Goal: Check status: Check status

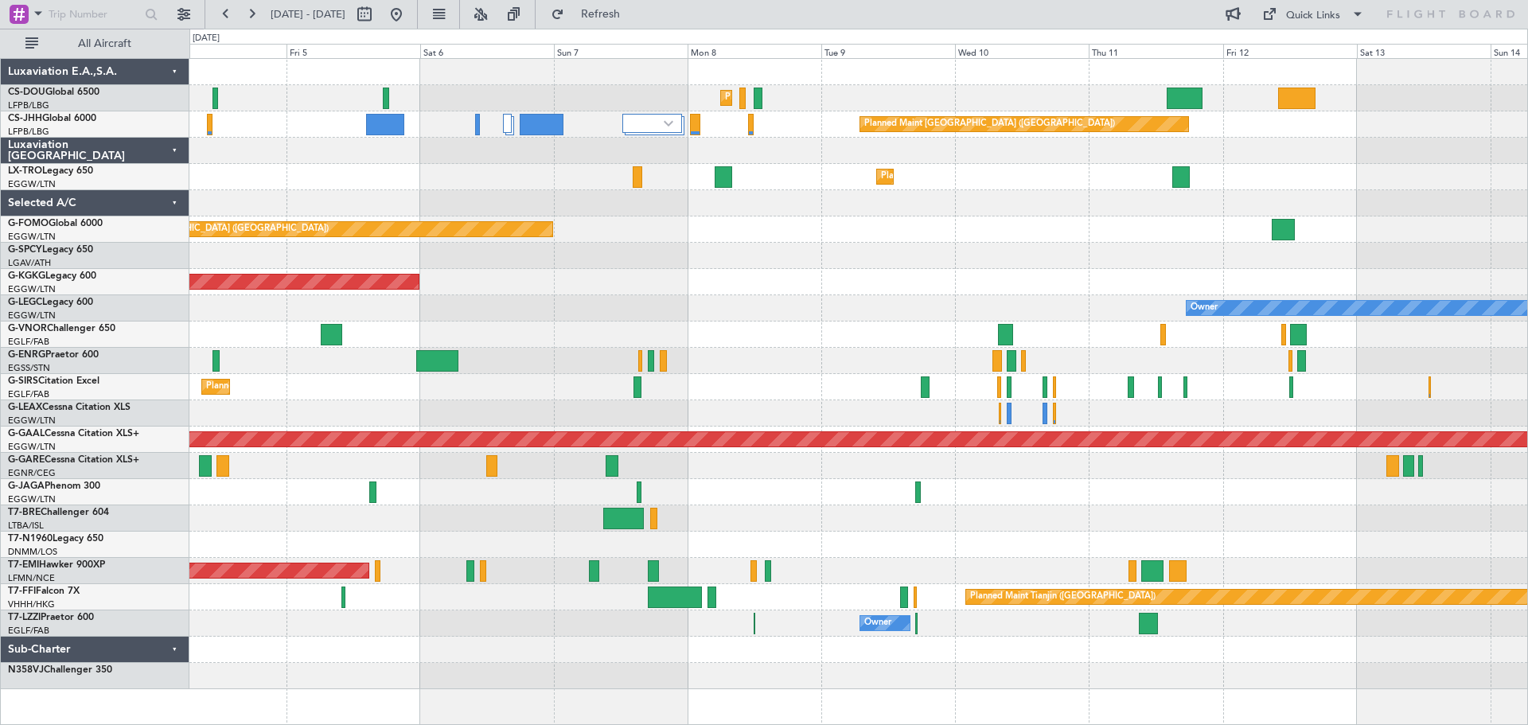
click at [673, 276] on div "Planned Maint Paris (Le Bourget) Planned Maint Paris (Le Bourget) Planned Maint…" at bounding box center [858, 374] width 1338 height 630
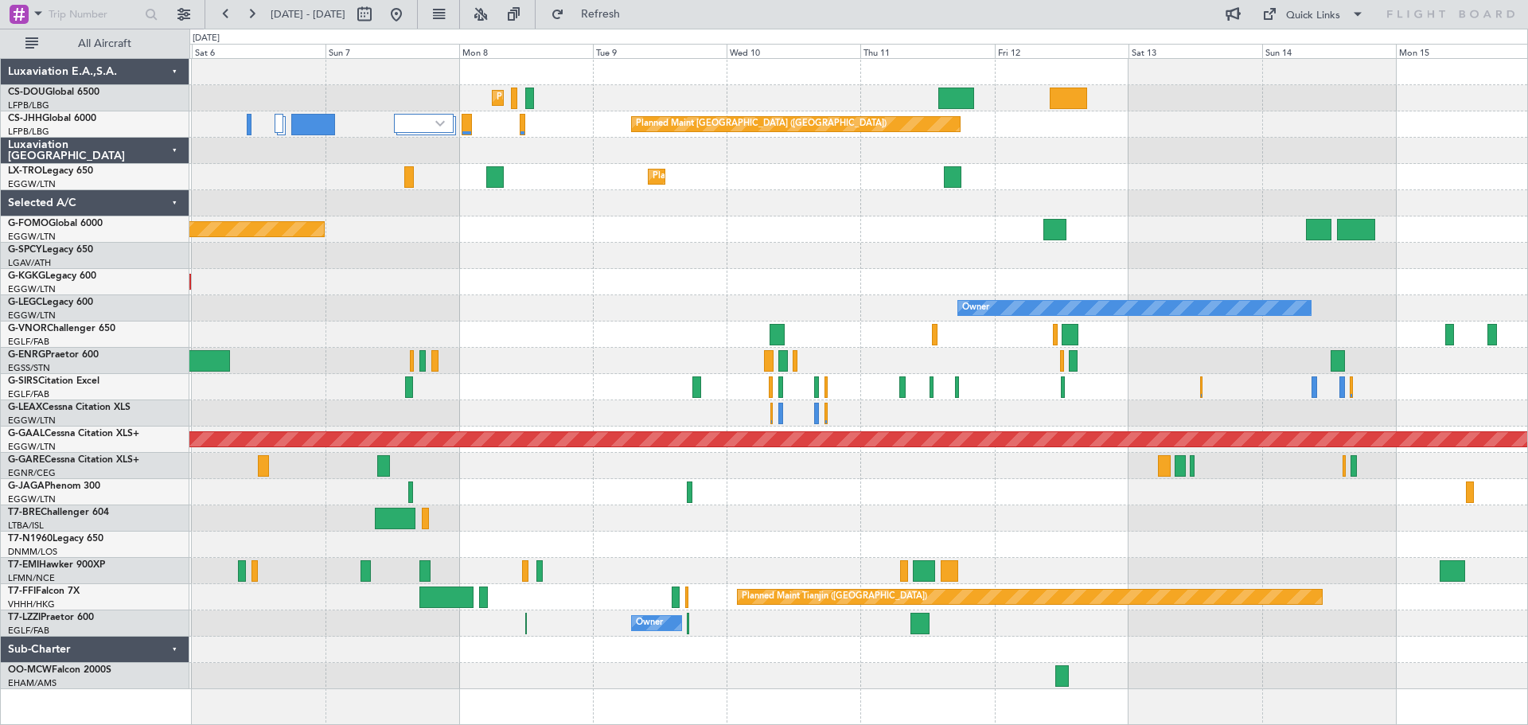
click at [972, 527] on div "Planned Maint Paris (Le Bourget) Planned Maint Paris (Le Bourget) No Crew Plann…" at bounding box center [858, 374] width 1338 height 630
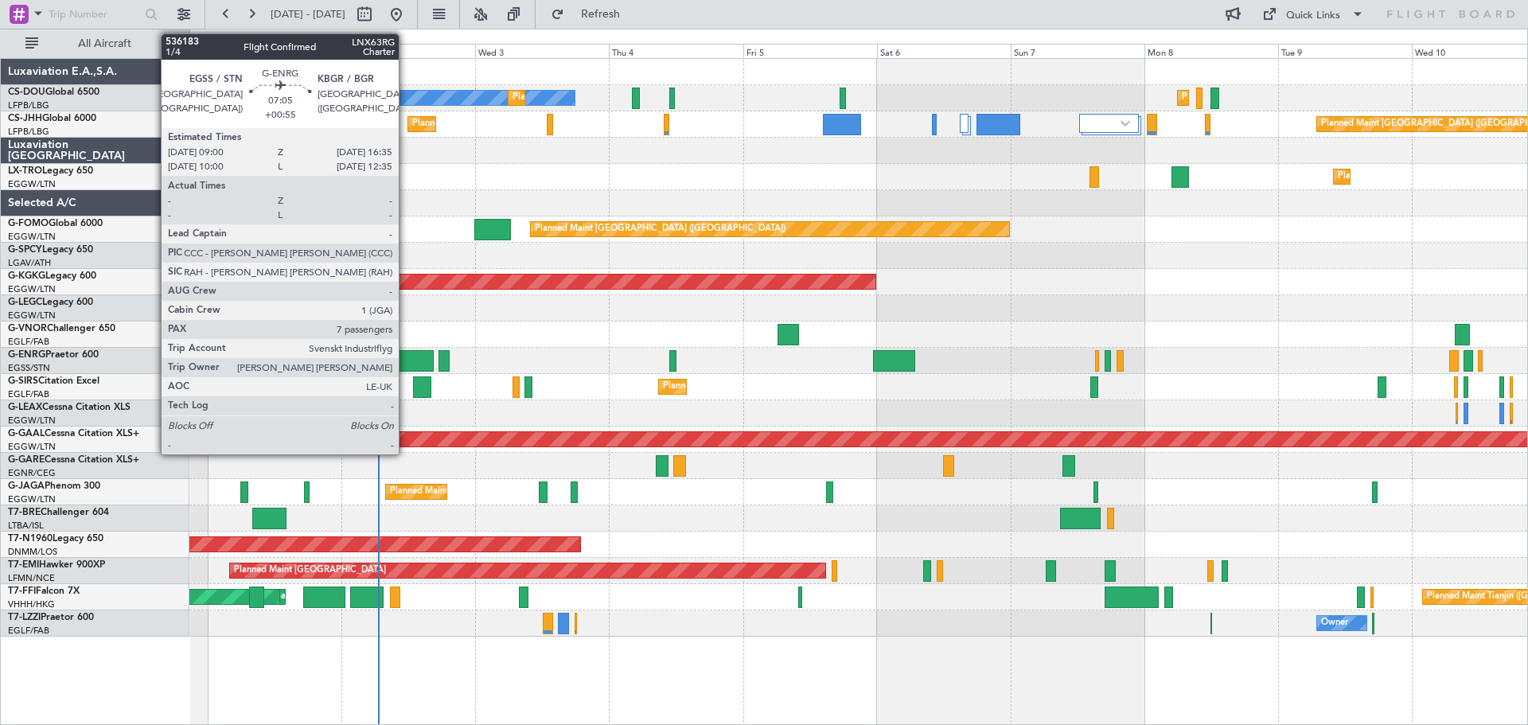
click at [406, 364] on div at bounding box center [412, 360] width 43 height 21
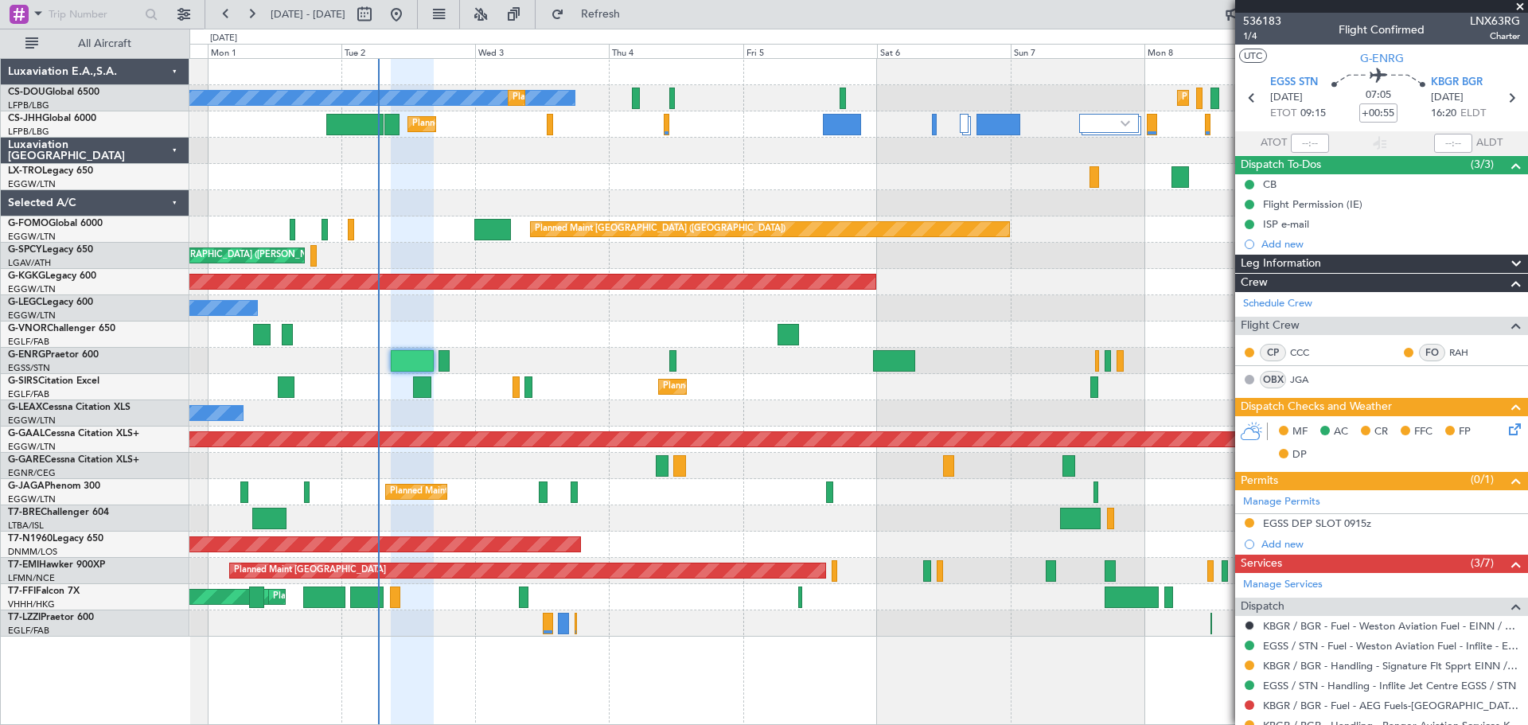
click at [1518, 5] on span at bounding box center [1520, 7] width 16 height 14
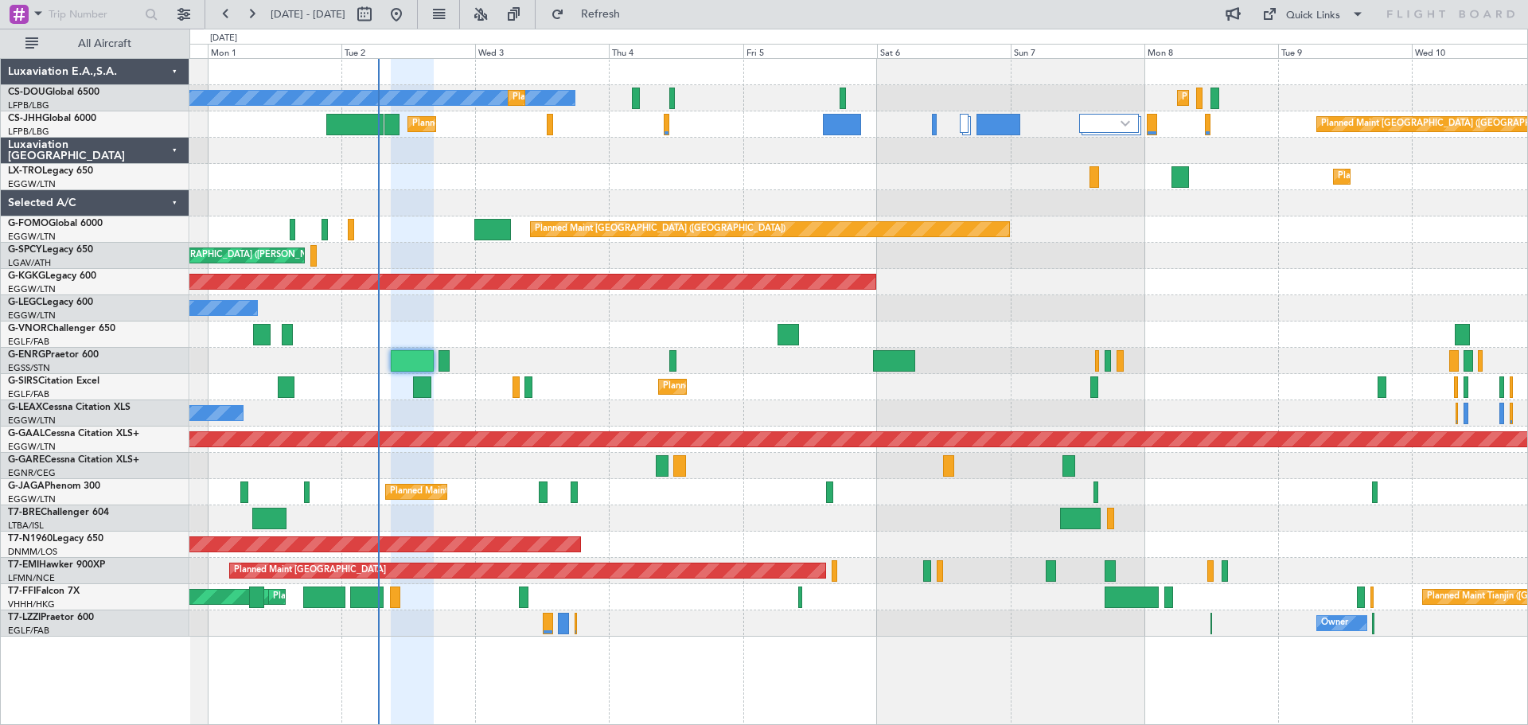
type input "0"
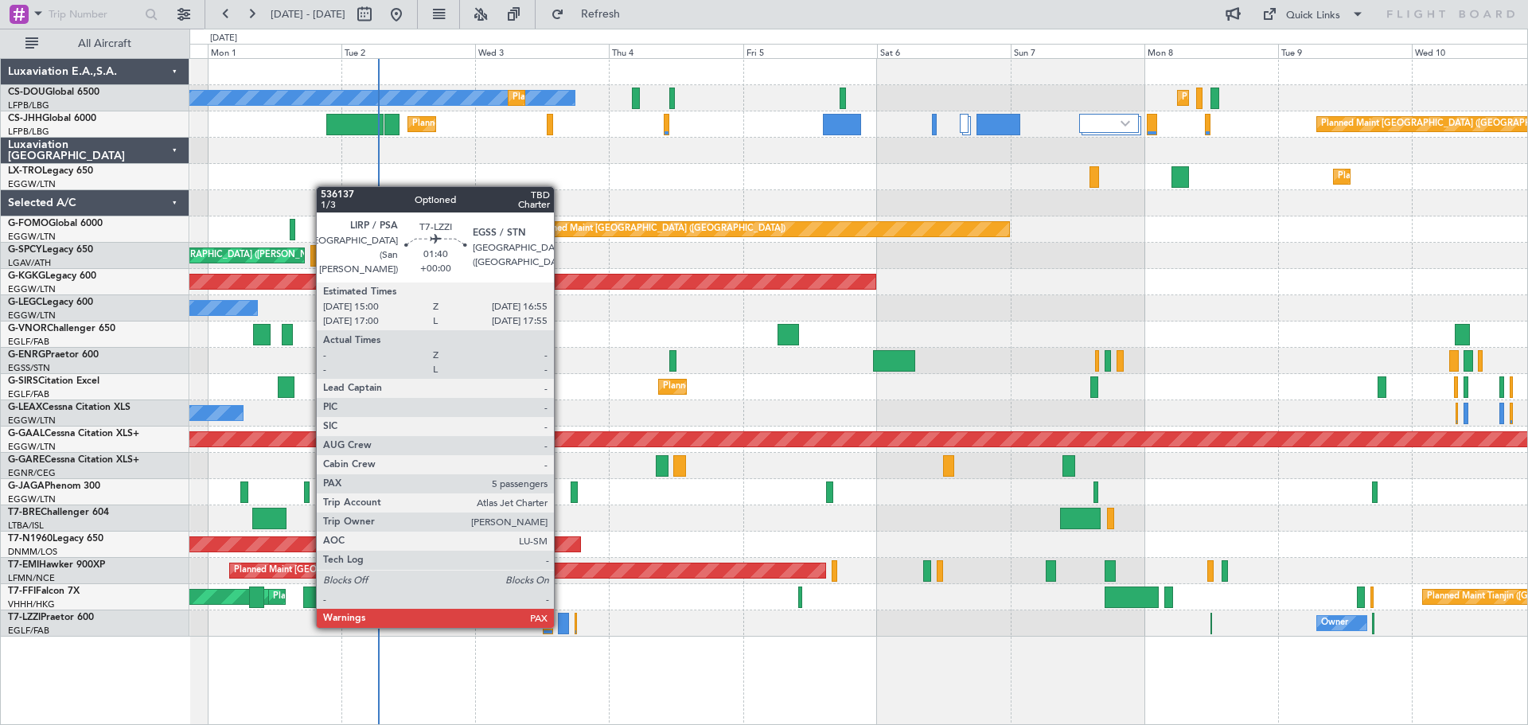
click at [561, 625] on div at bounding box center [563, 623] width 11 height 21
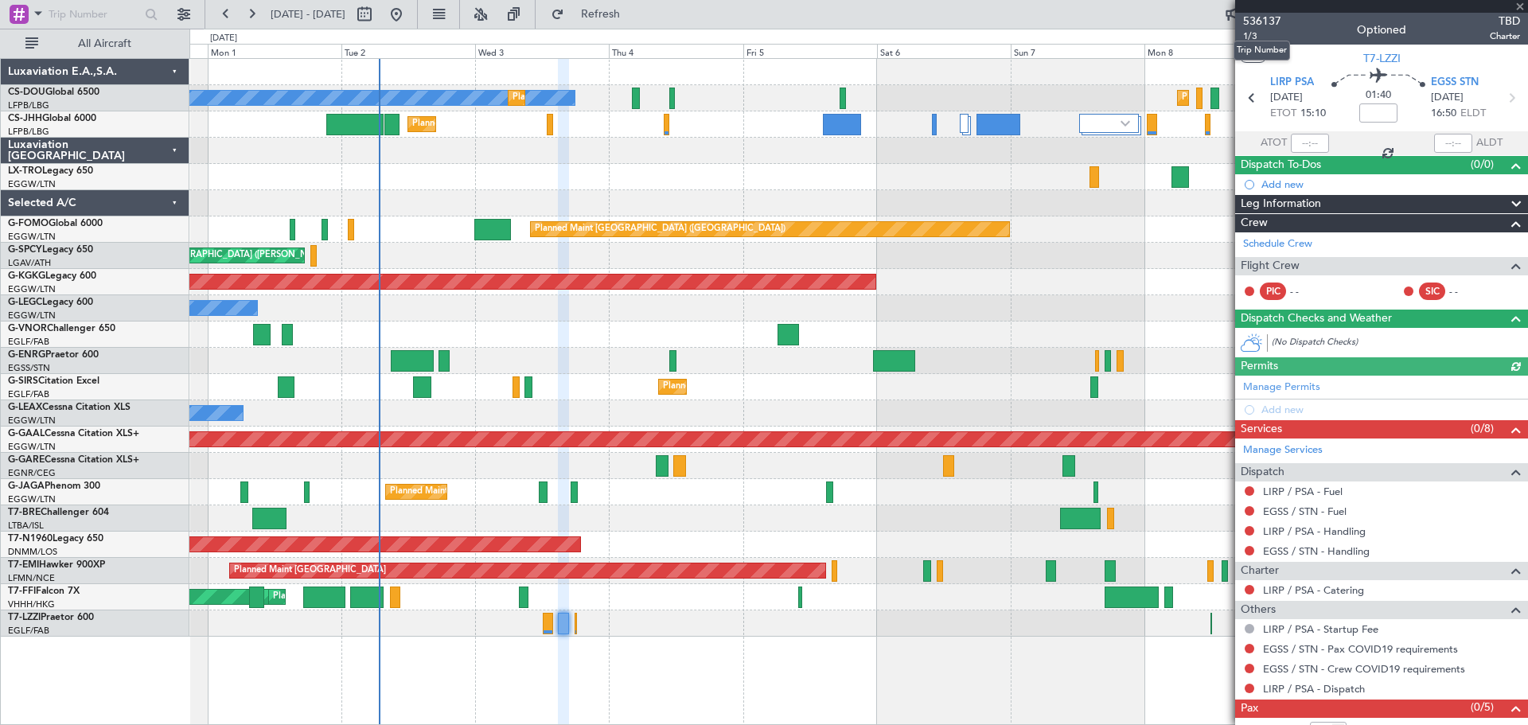
click at [1267, 24] on span "536137" at bounding box center [1262, 21] width 38 height 17
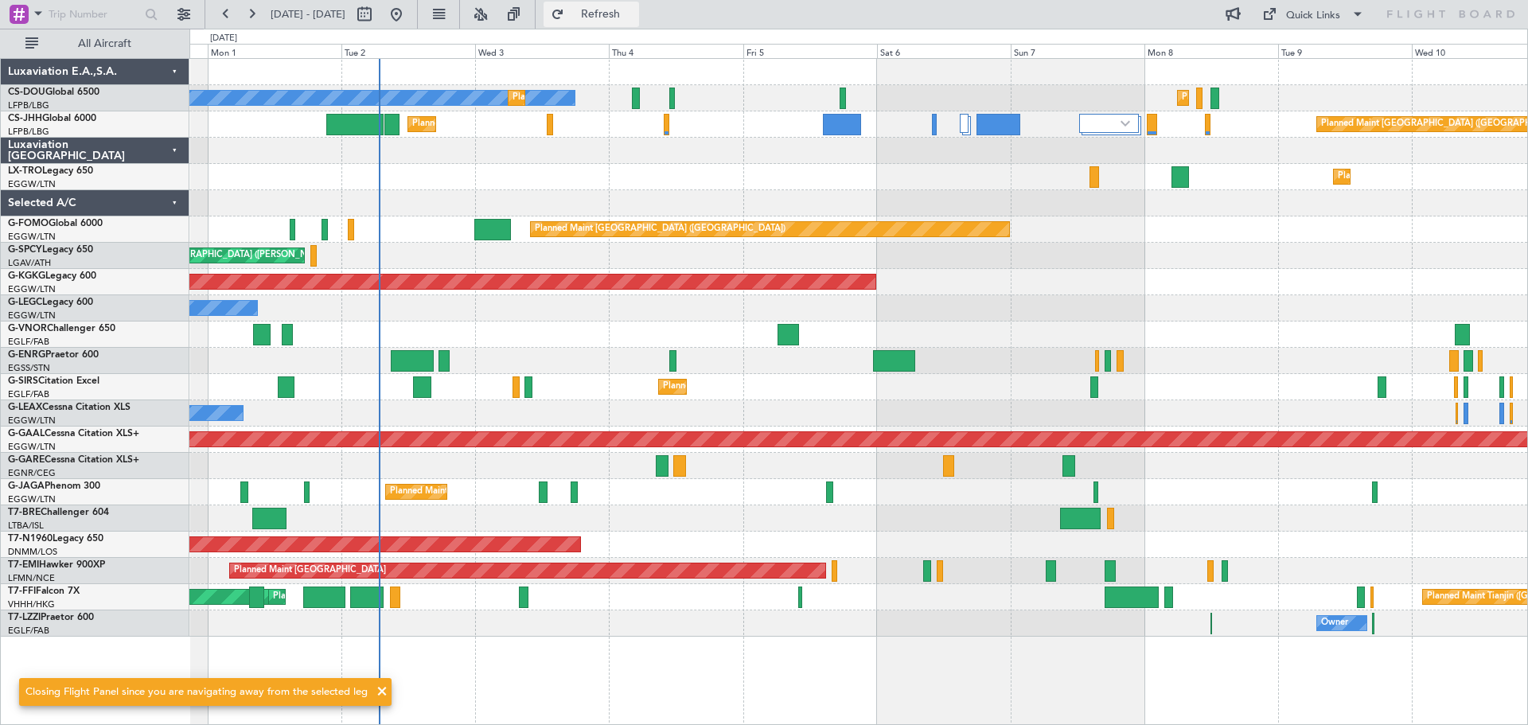
click at [634, 12] on span "Refresh" at bounding box center [600, 14] width 67 height 11
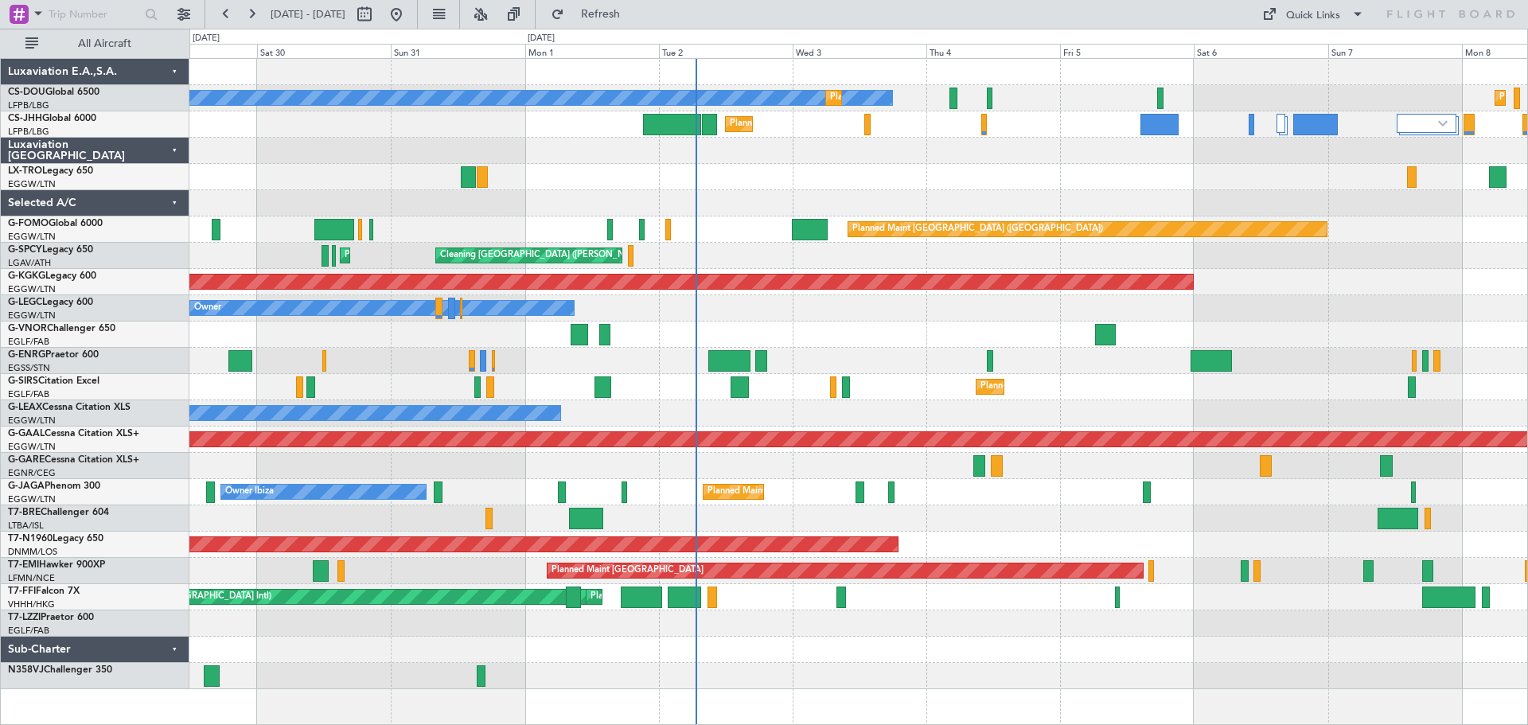
click at [914, 322] on div "Planned Maint [GEOGRAPHIC_DATA] ([GEOGRAPHIC_DATA]) No Crew Planned Maint [GEOG…" at bounding box center [858, 374] width 1338 height 630
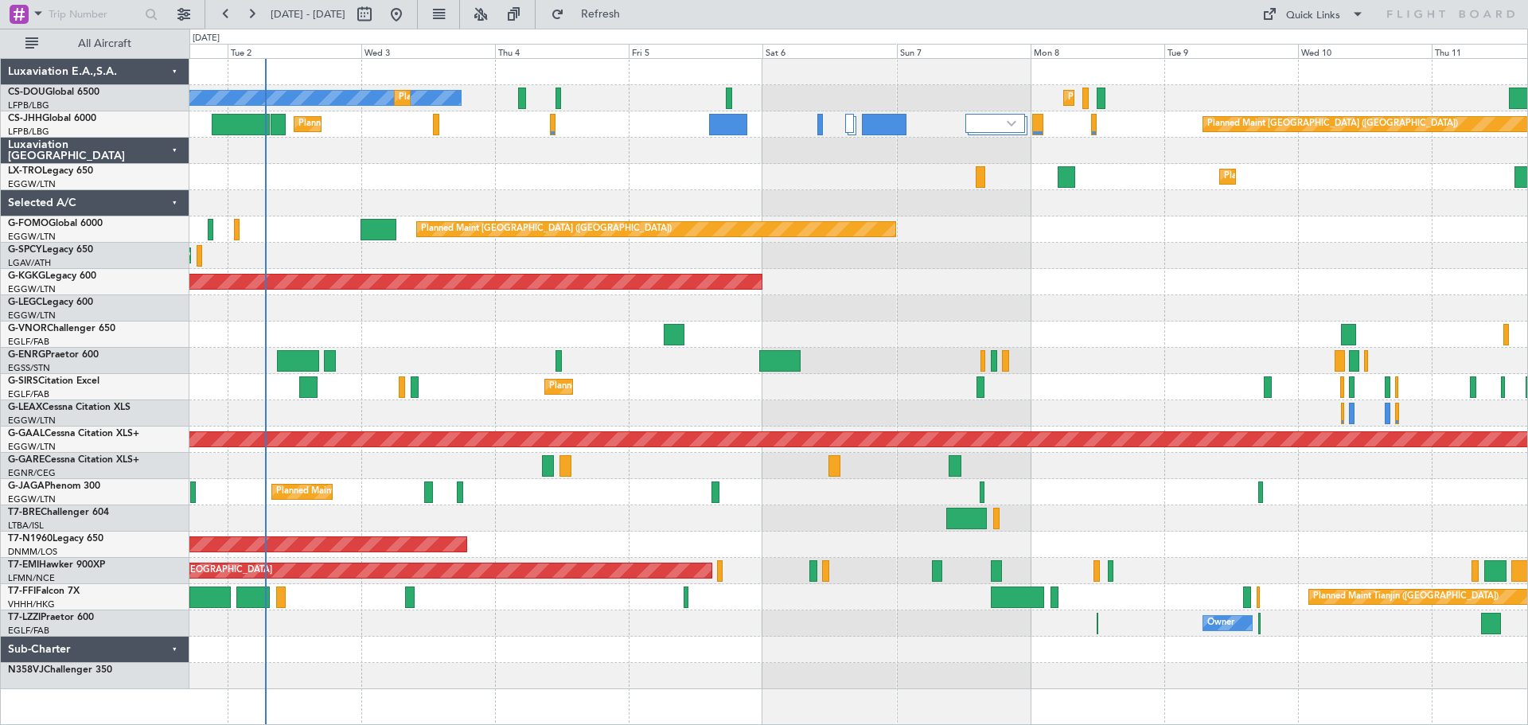
click at [485, 653] on div at bounding box center [858, 650] width 1338 height 26
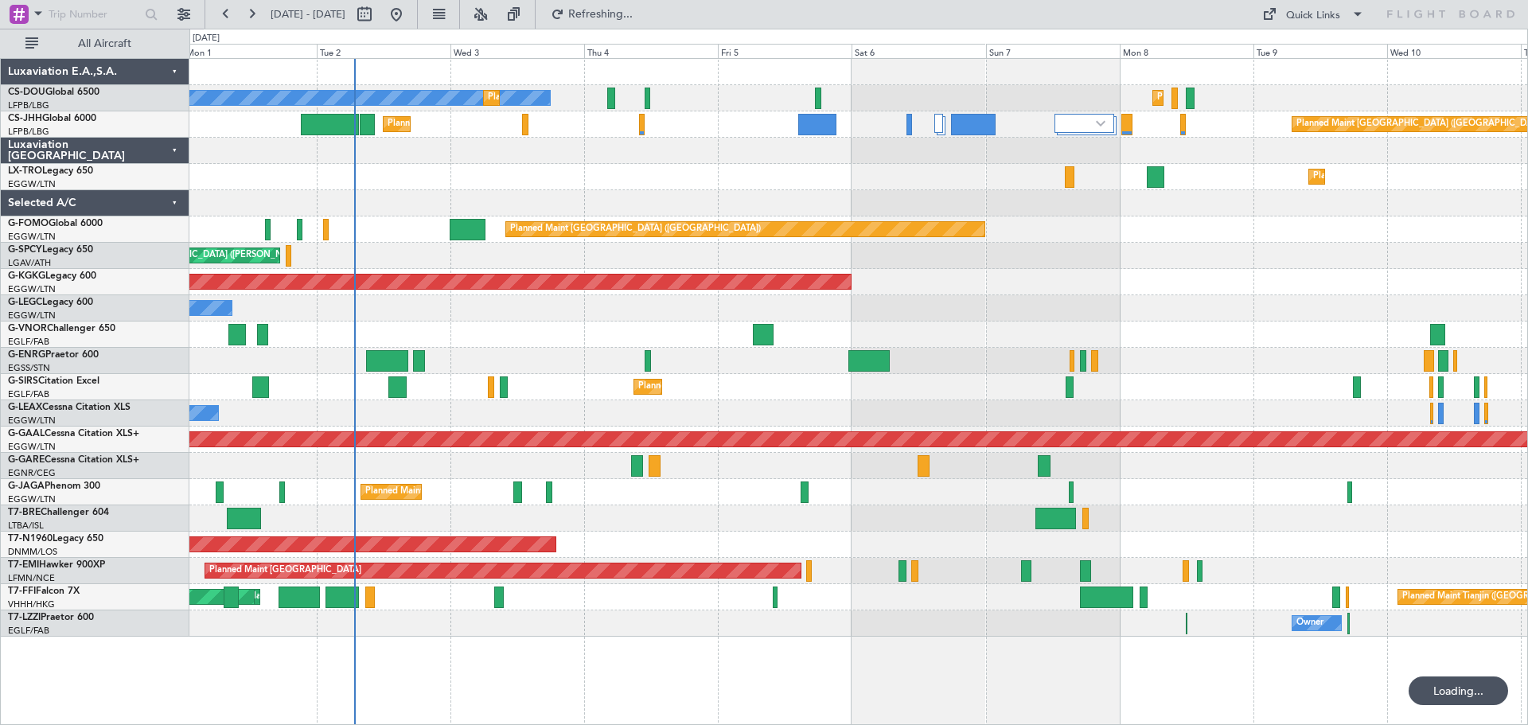
click at [525, 645] on div "No Crew Planned Maint [GEOGRAPHIC_DATA] ([GEOGRAPHIC_DATA]) Planned Maint [GEOG…" at bounding box center [858, 391] width 1339 height 667
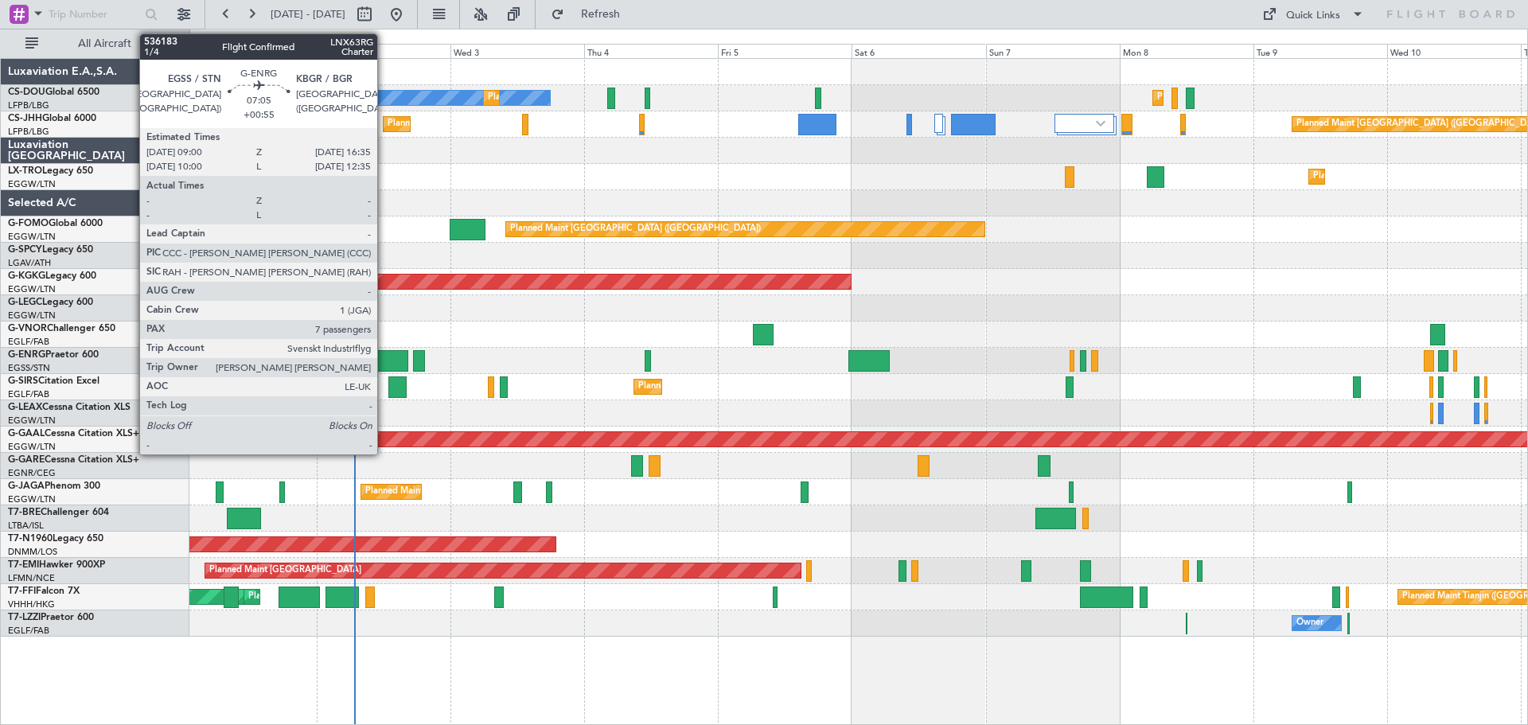
click at [384, 356] on div at bounding box center [387, 360] width 43 height 21
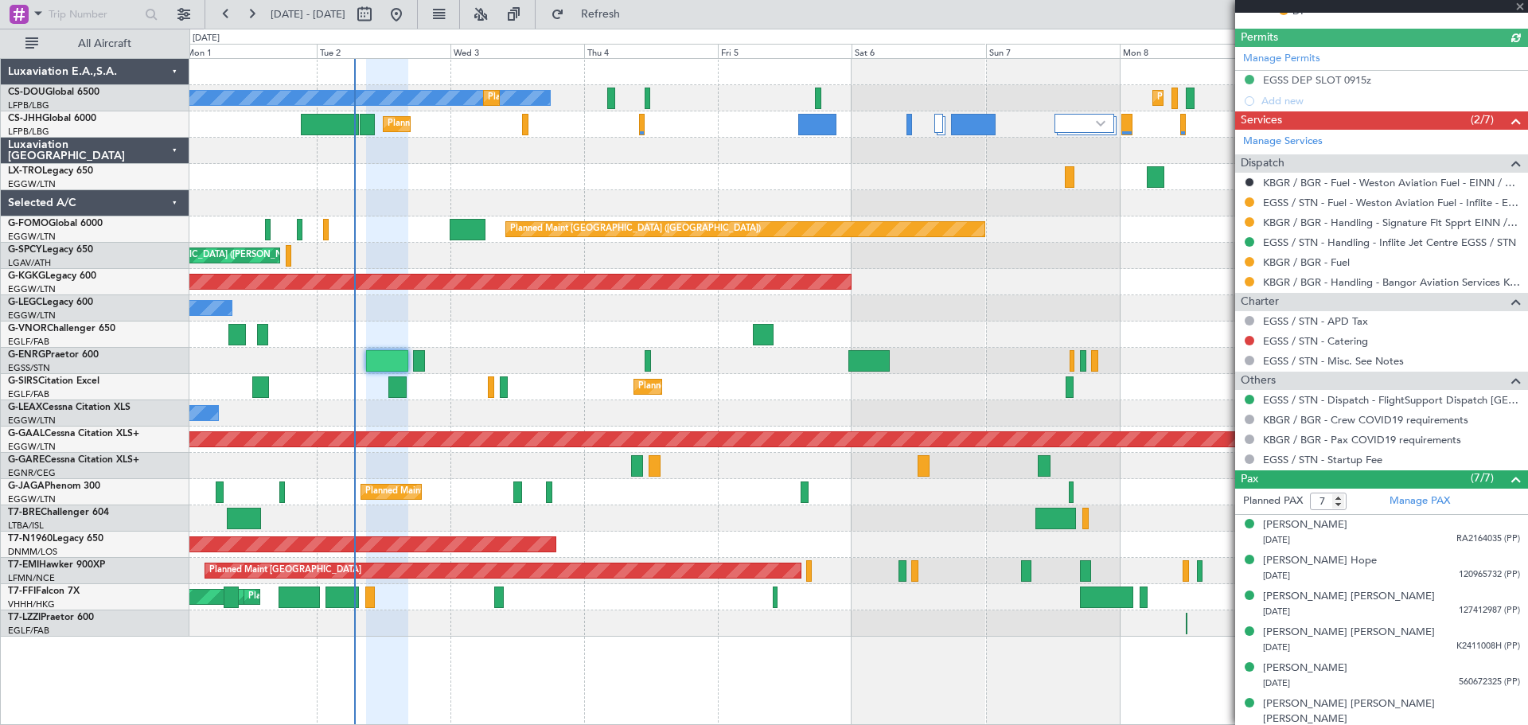
scroll to position [503, 0]
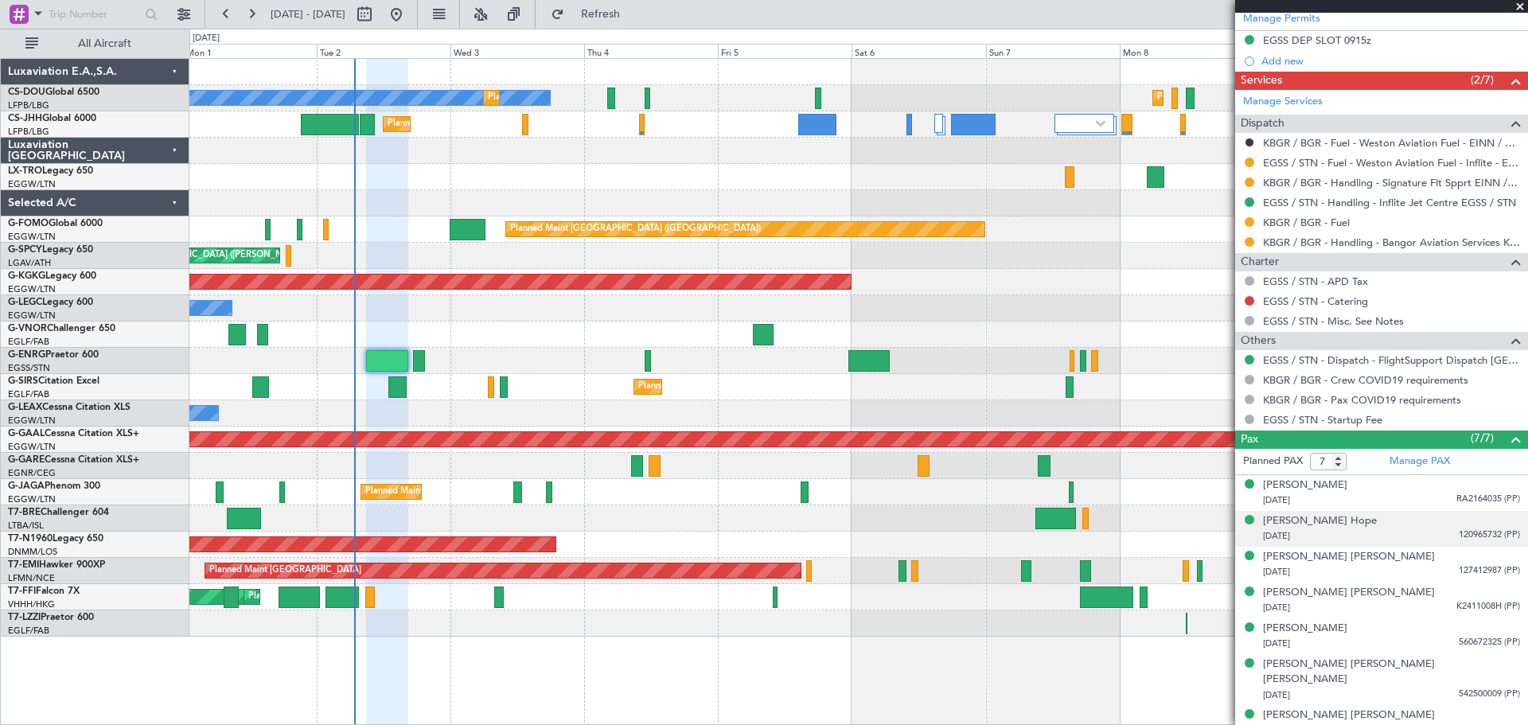
click at [1468, 531] on span "120965732 (PP)" at bounding box center [1489, 535] width 61 height 14
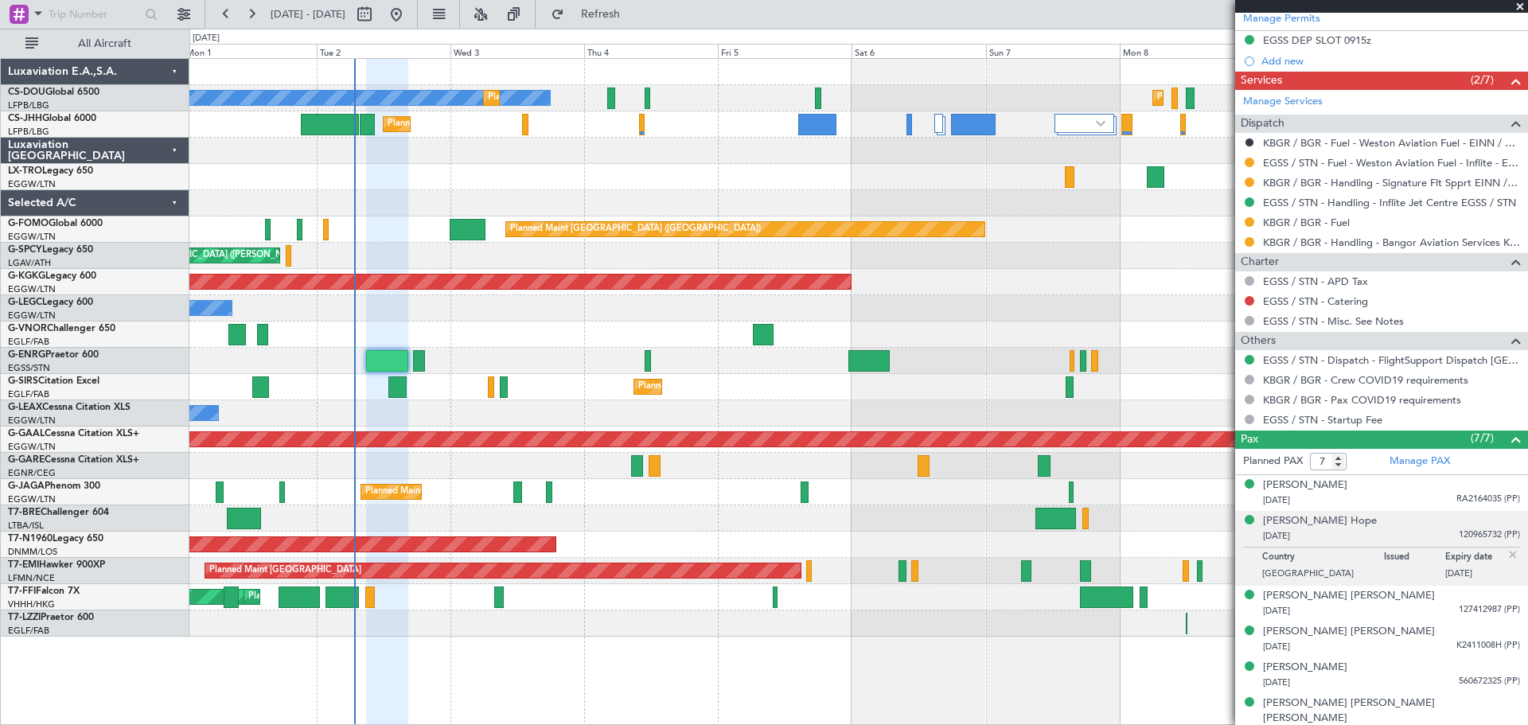
click at [1506, 555] on img at bounding box center [1513, 555] width 14 height 14
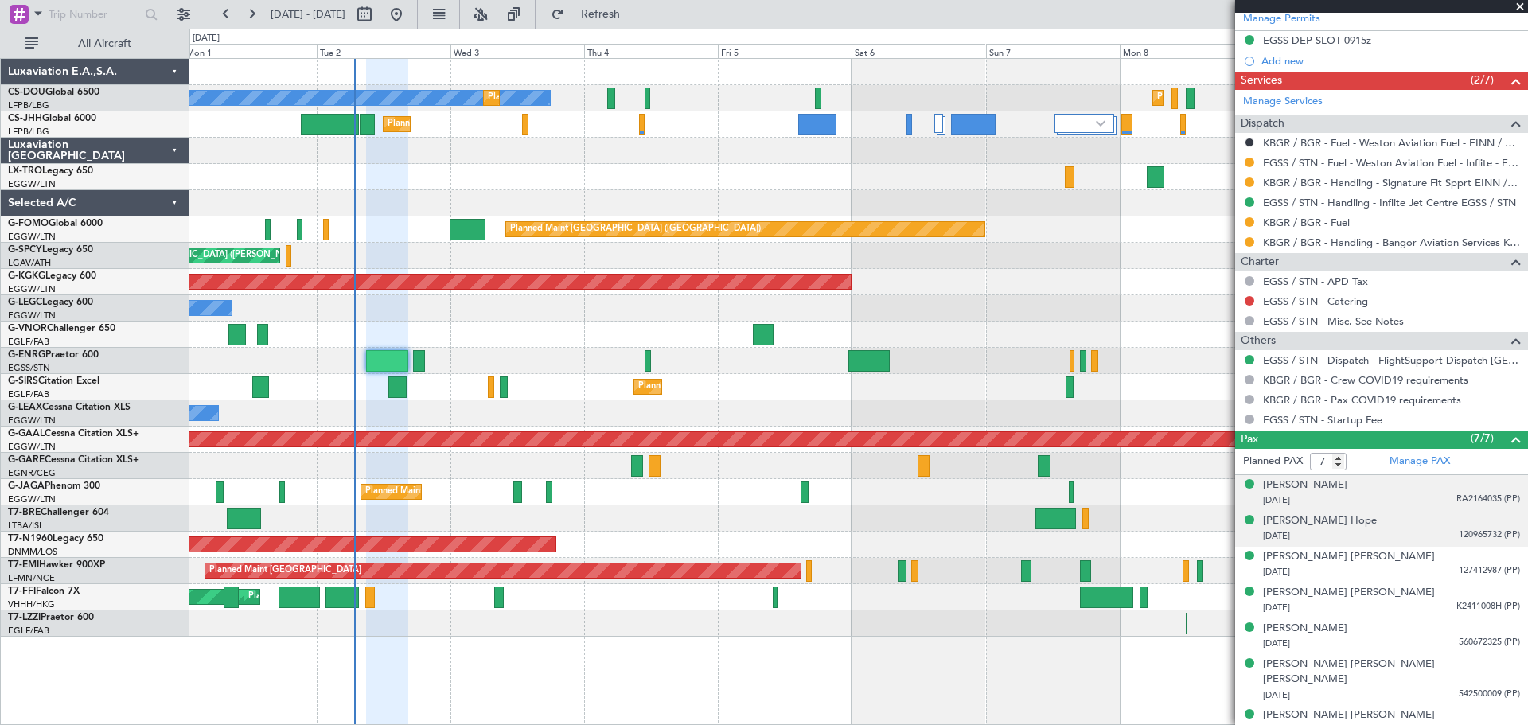
click at [1466, 501] on span "RA2164035 (PP)" at bounding box center [1488, 500] width 64 height 14
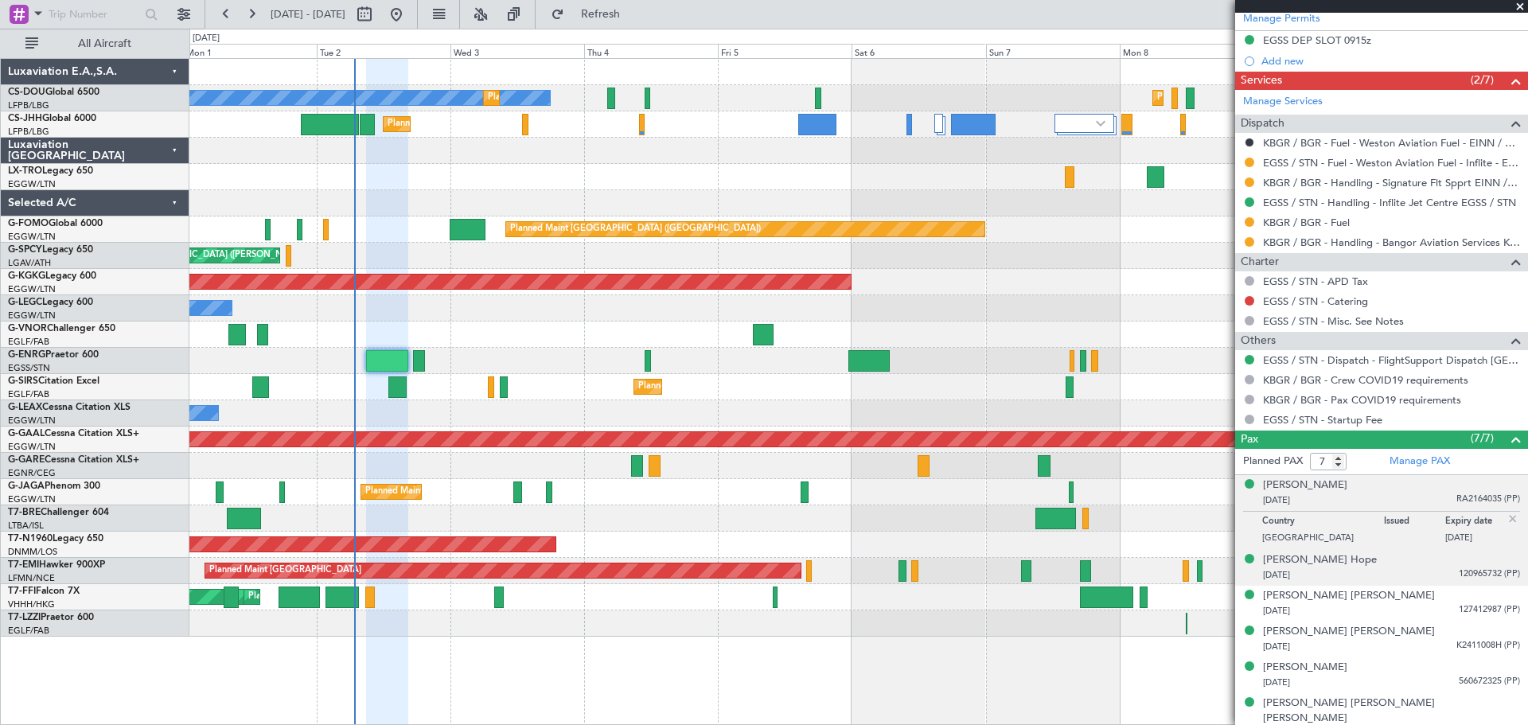
click at [1506, 516] on img at bounding box center [1513, 519] width 14 height 14
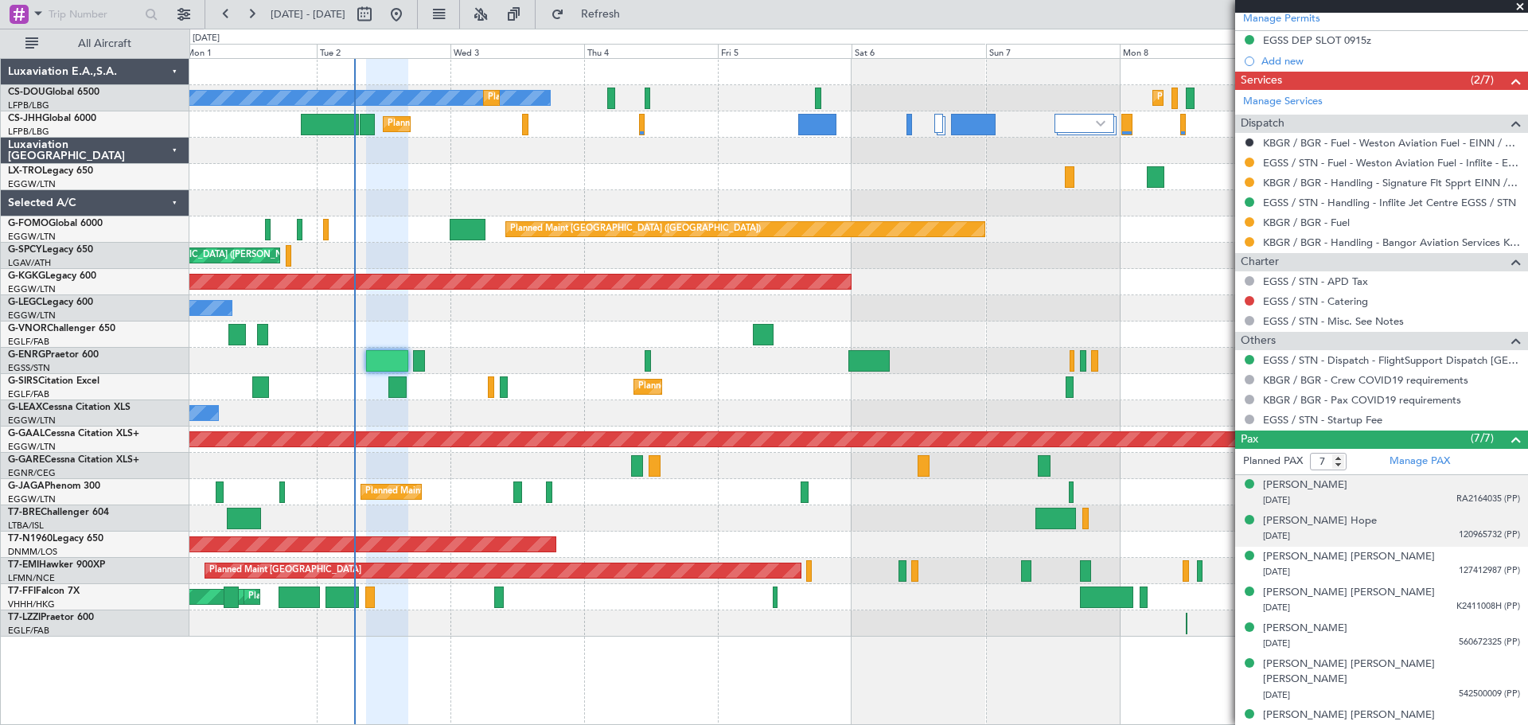
click at [1519, 8] on span at bounding box center [1520, 7] width 16 height 14
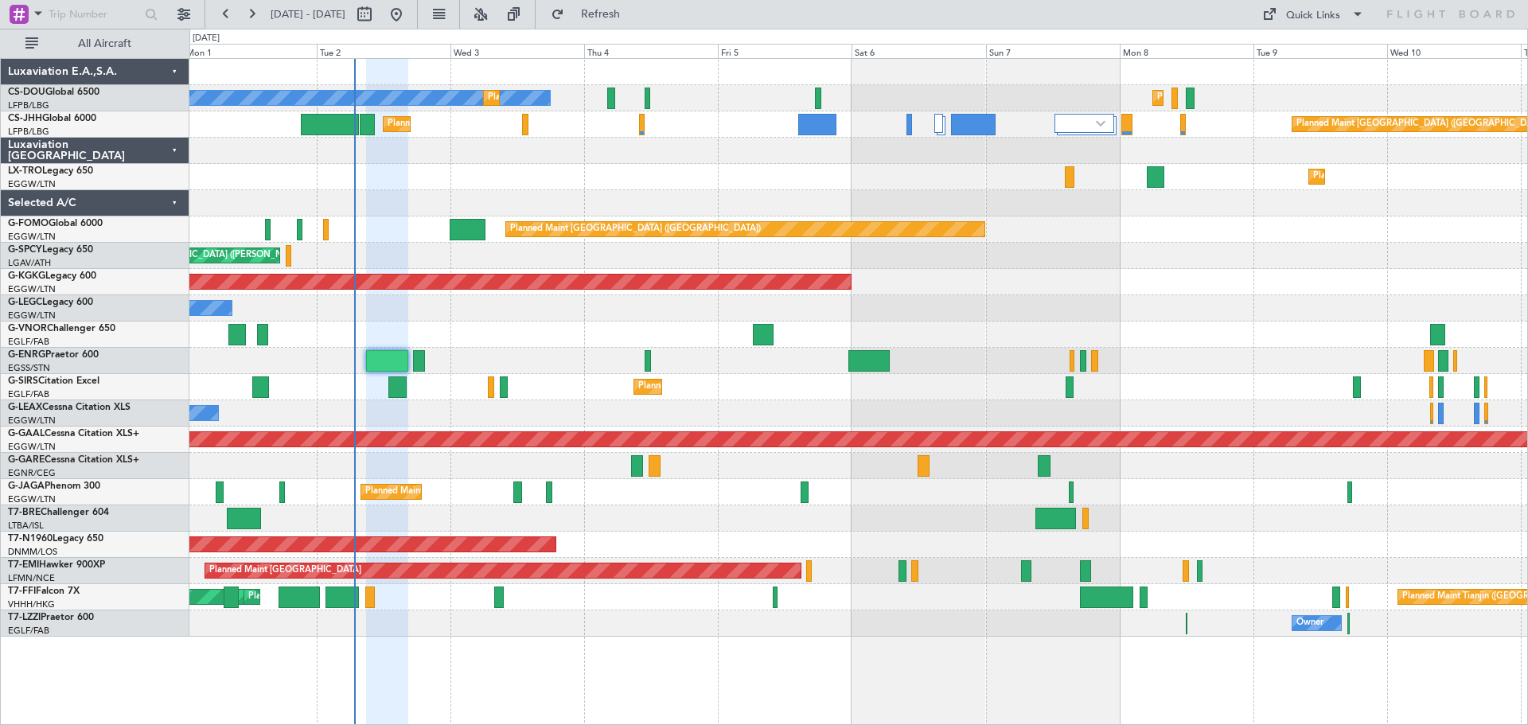
type input "0"
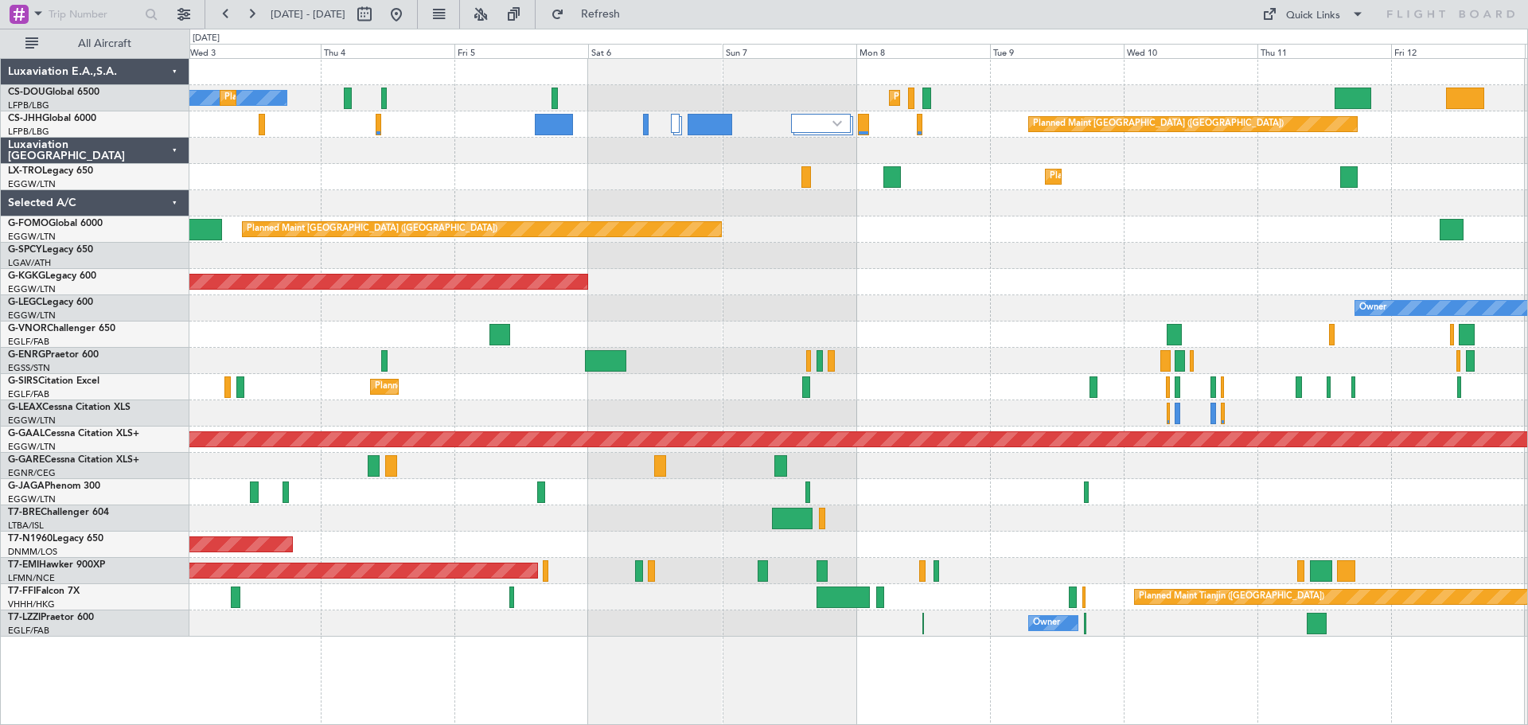
click at [643, 397] on div "Planned Maint [GEOGRAPHIC_DATA] ([GEOGRAPHIC_DATA])" at bounding box center [858, 387] width 1338 height 26
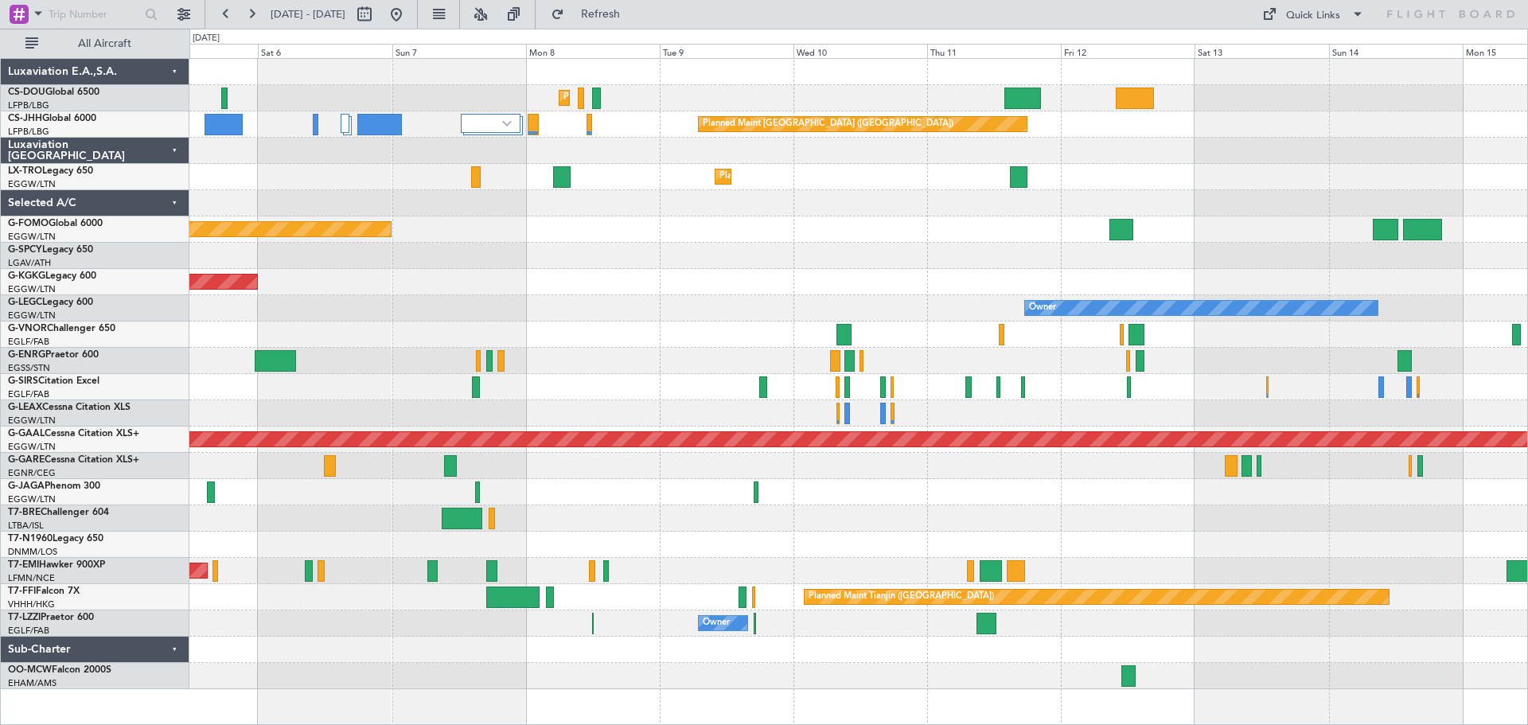
click at [934, 322] on div at bounding box center [858, 335] width 1338 height 26
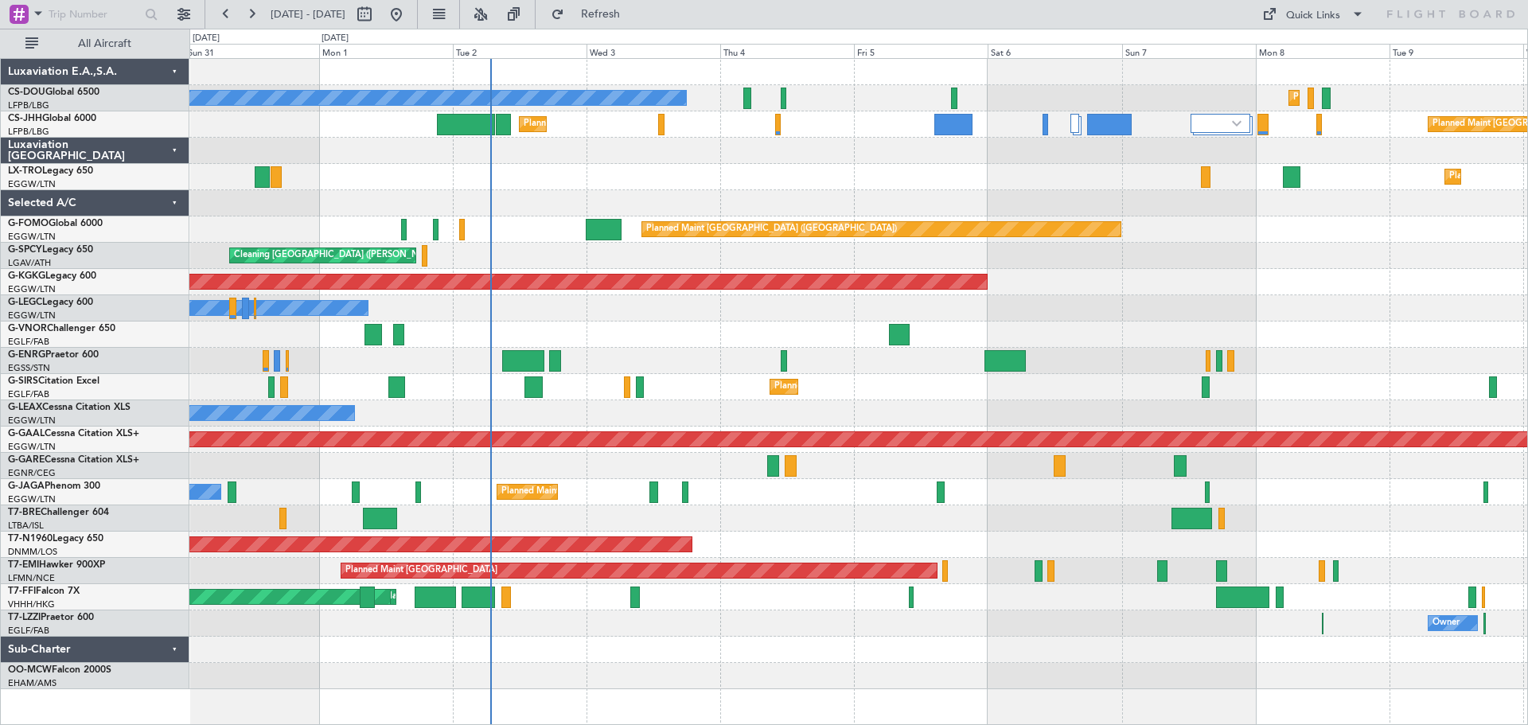
click at [1079, 279] on div "Planned Maint [GEOGRAPHIC_DATA] ([GEOGRAPHIC_DATA]) Planned Maint [GEOGRAPHIC_D…" at bounding box center [858, 374] width 1338 height 630
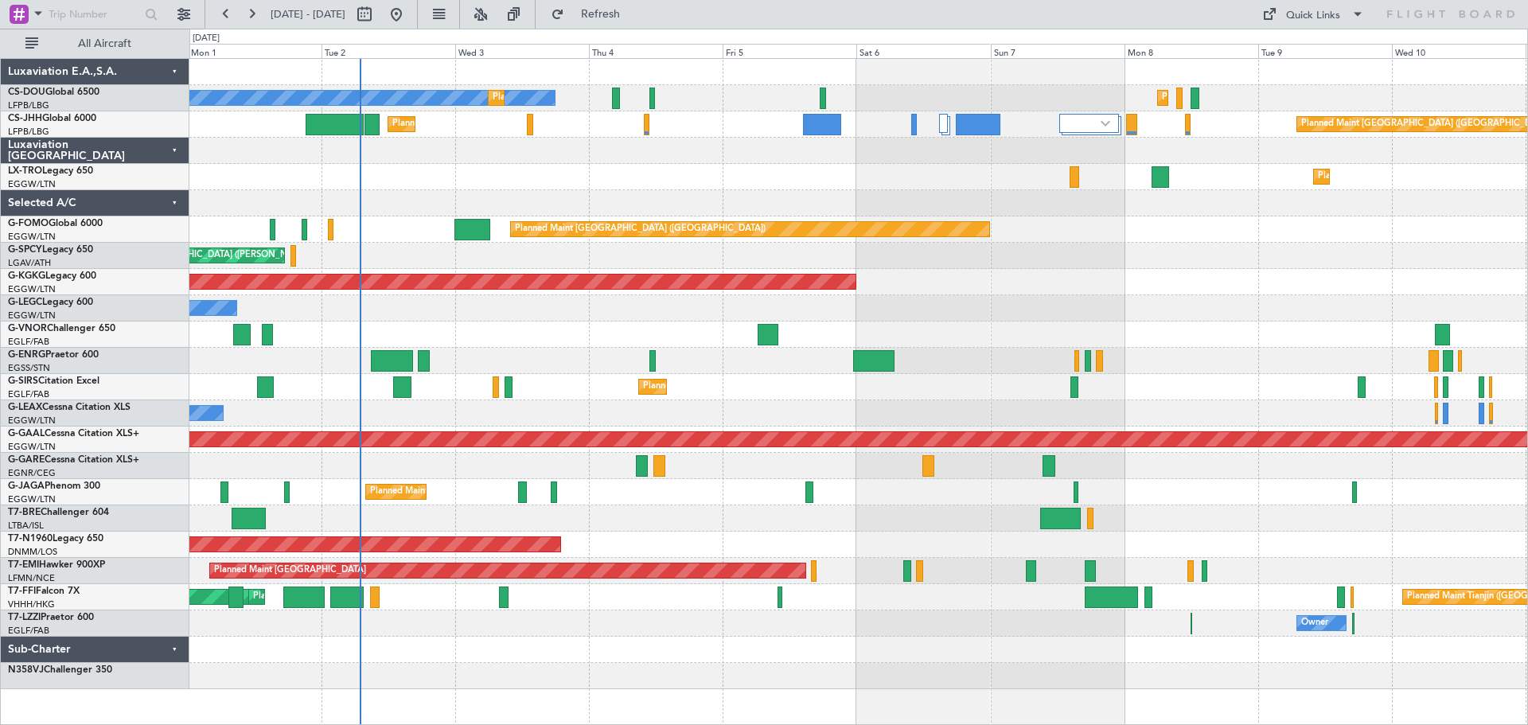
click at [767, 193] on div at bounding box center [858, 203] width 1338 height 26
